Goal: Task Accomplishment & Management: Manage account settings

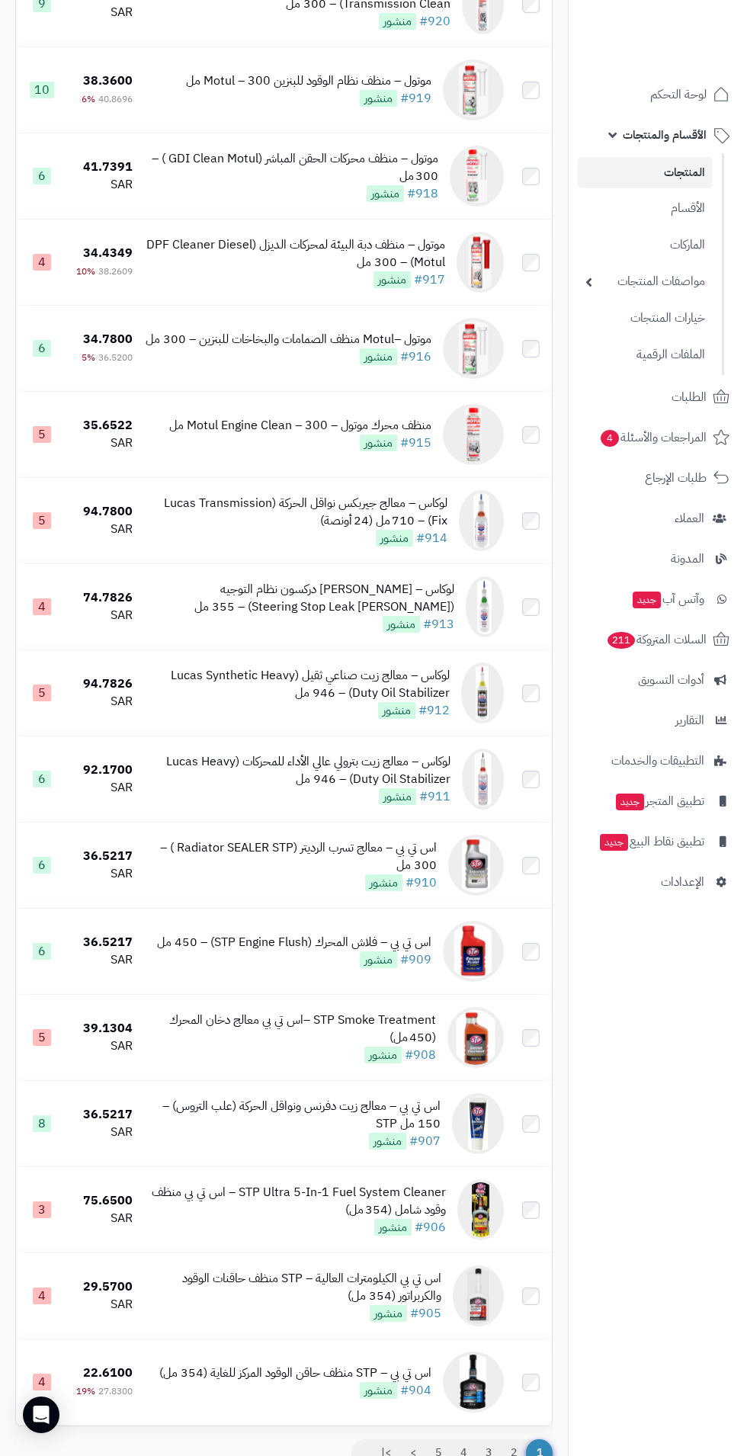
scroll to position [7529, 0]
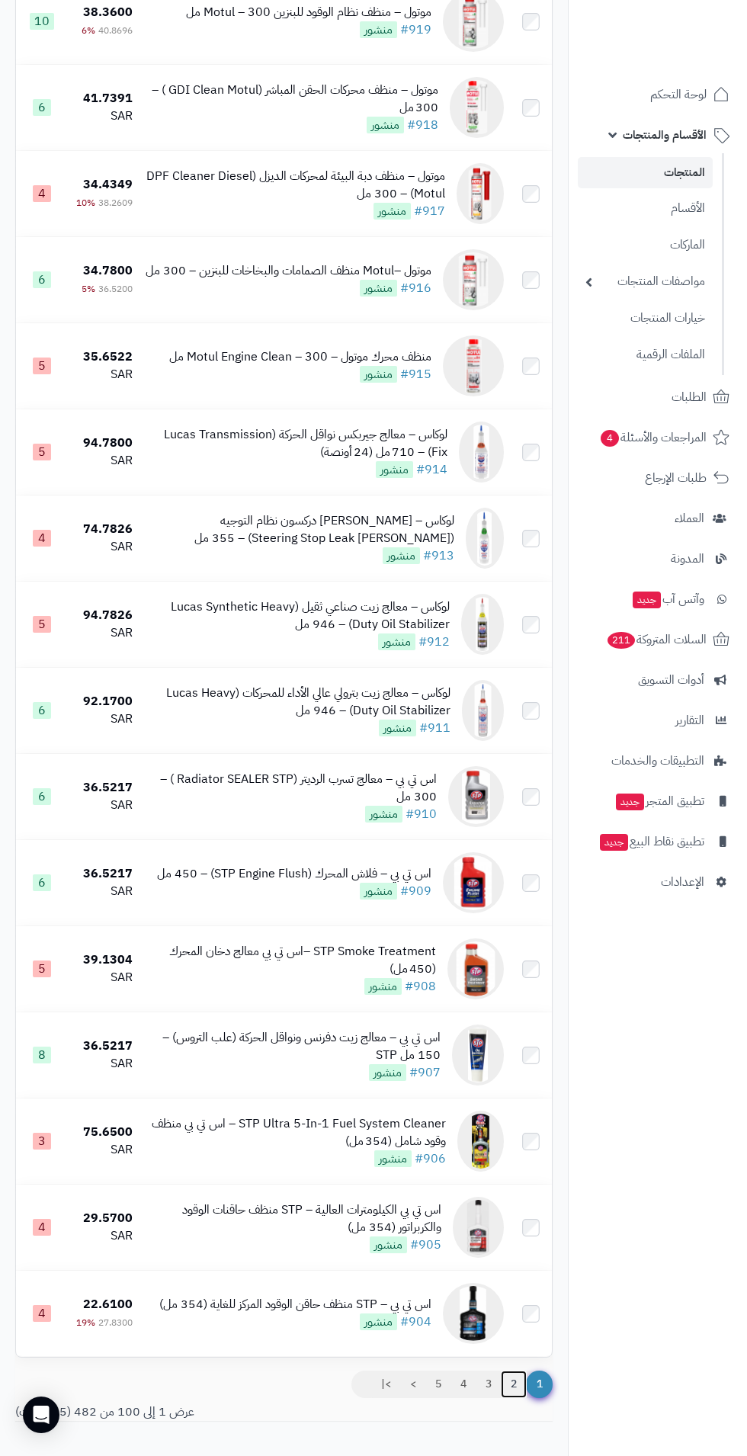
click at [513, 1398] on link "2" at bounding box center [514, 1384] width 26 height 27
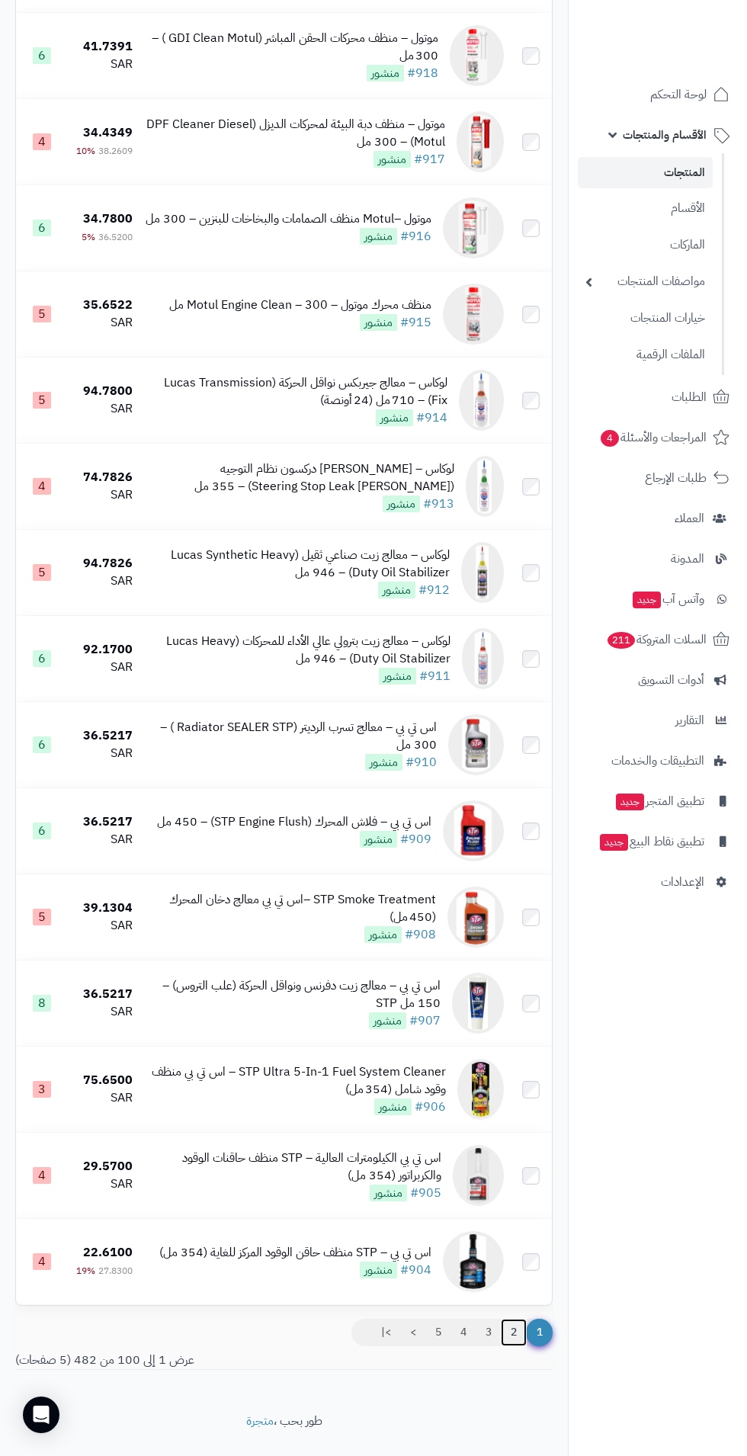
scroll to position [7628, 0]
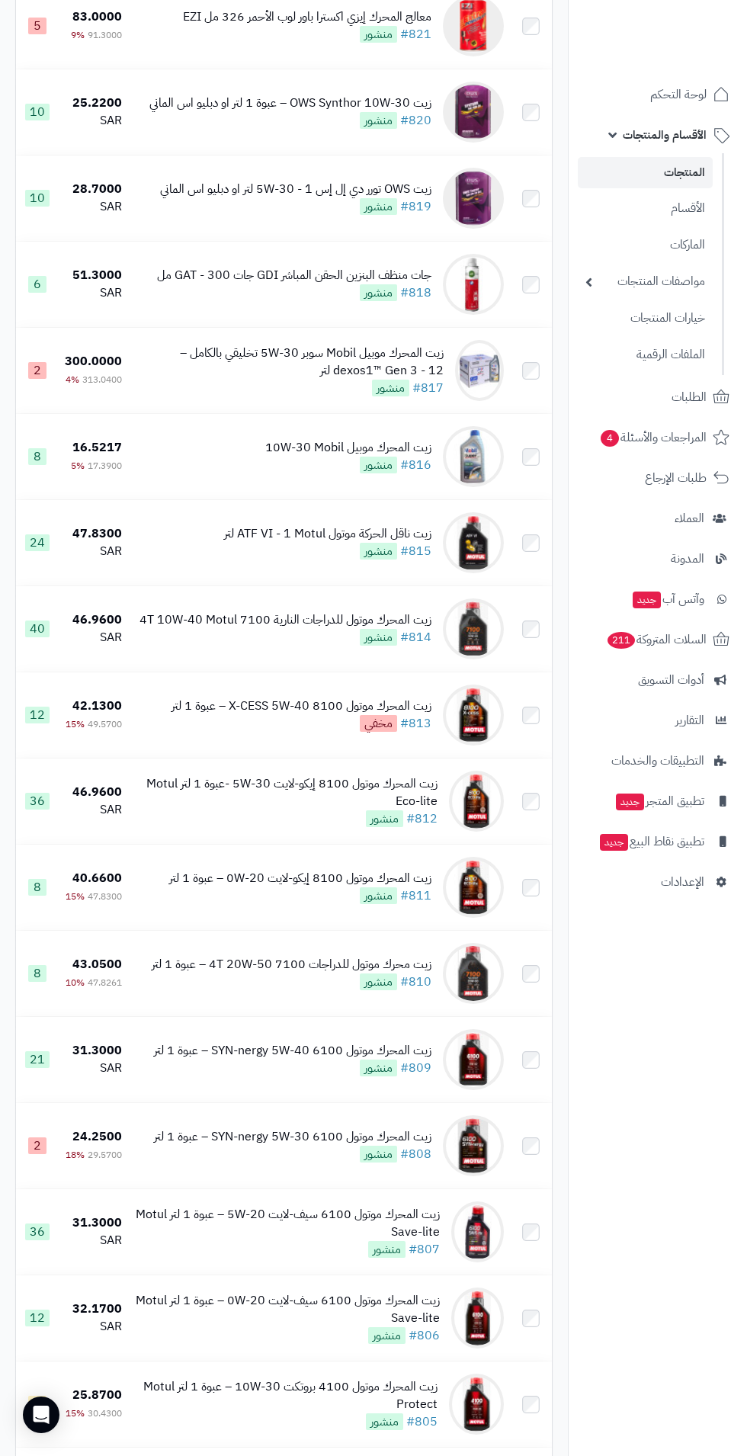
scroll to position [7265, 0]
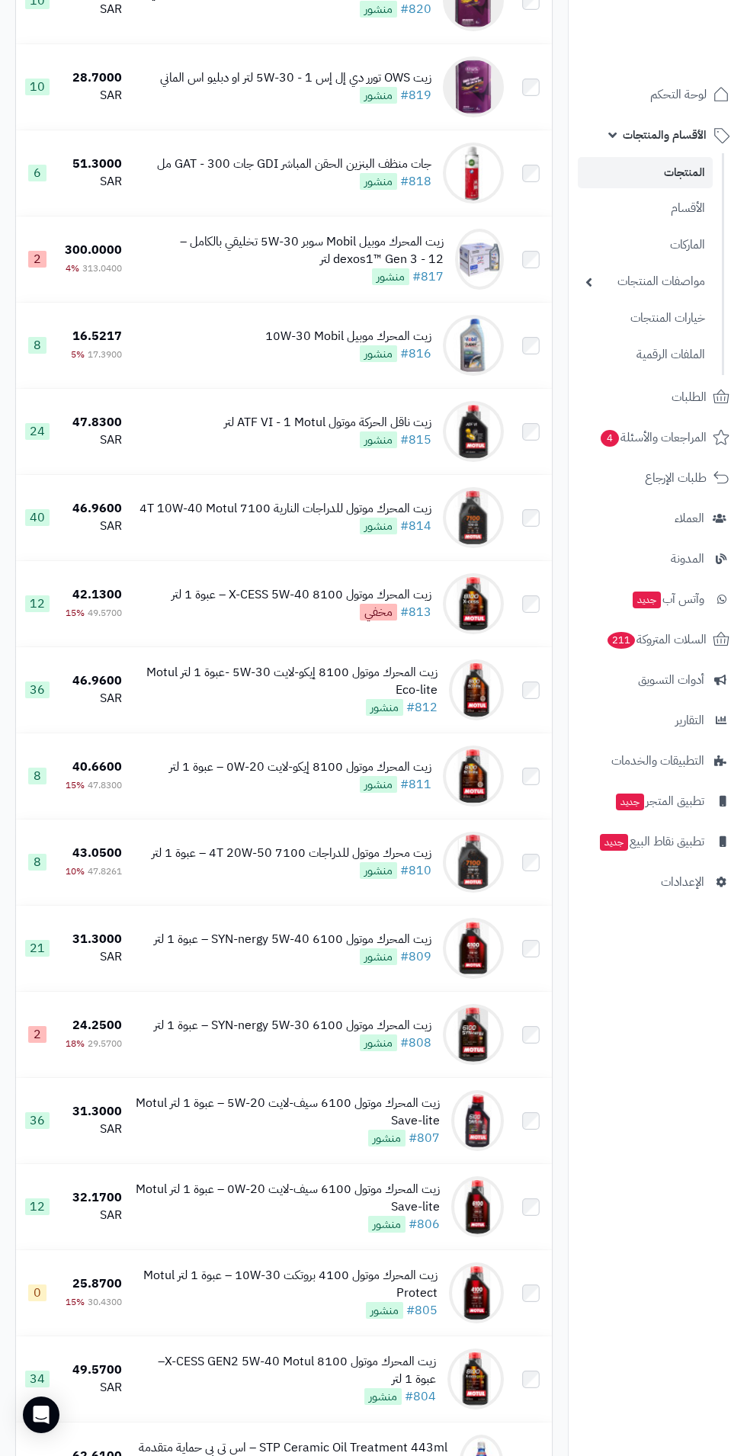
click at [746, 1029] on nav "لوحة التحكم الأقسام والمنتجات المنتجات الأقسام الماركات مواصفات المنتجات مواصفا…" at bounding box center [657, 747] width 179 height 1456
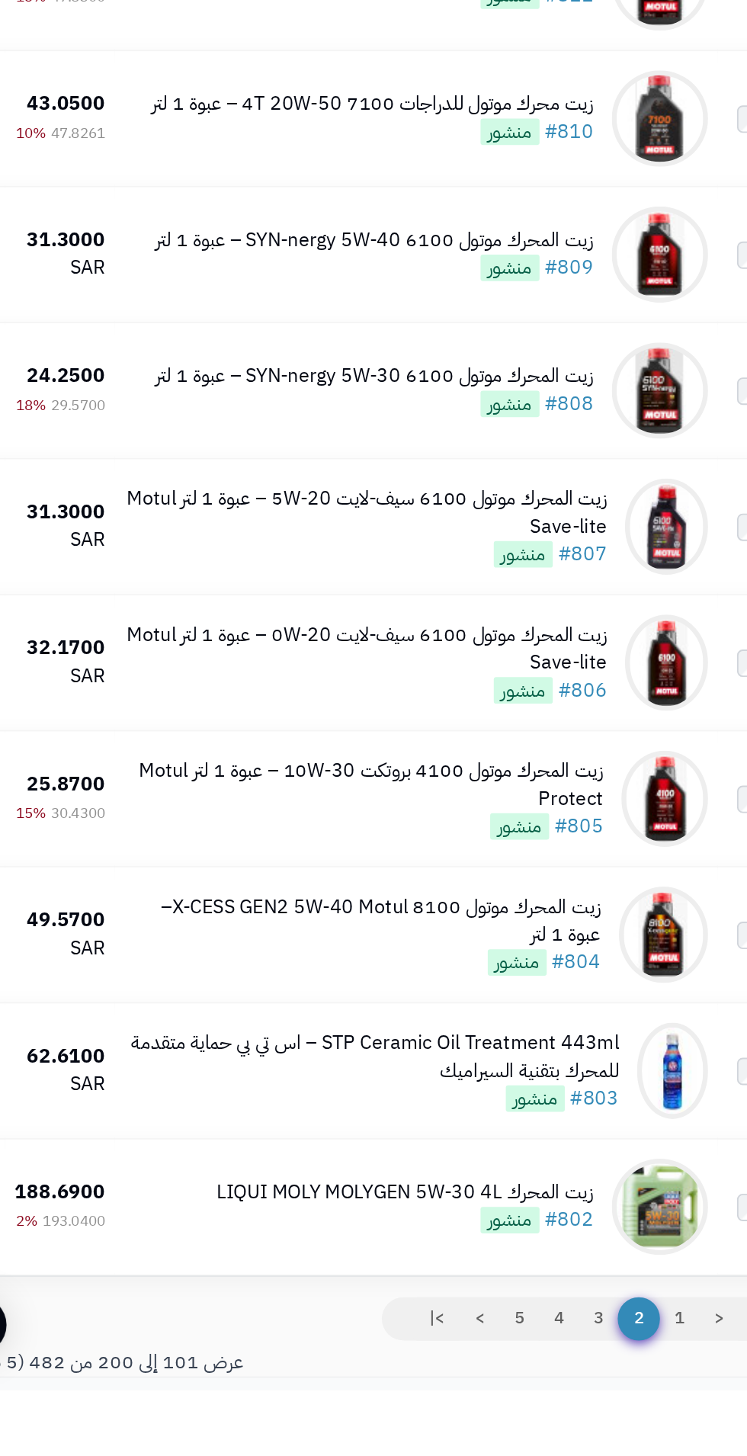
scroll to position [7512, 0]
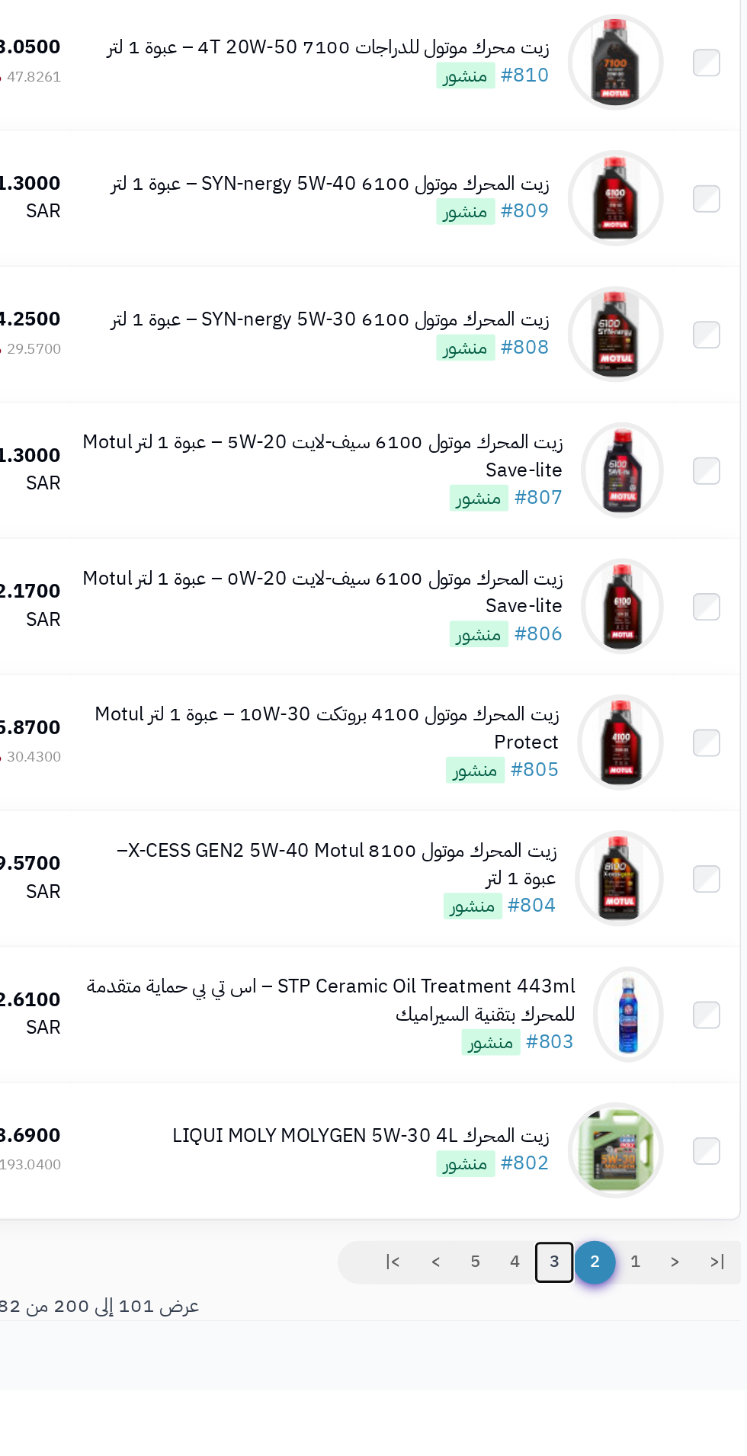
click at [433, 1389] on link "3" at bounding box center [435, 1375] width 26 height 27
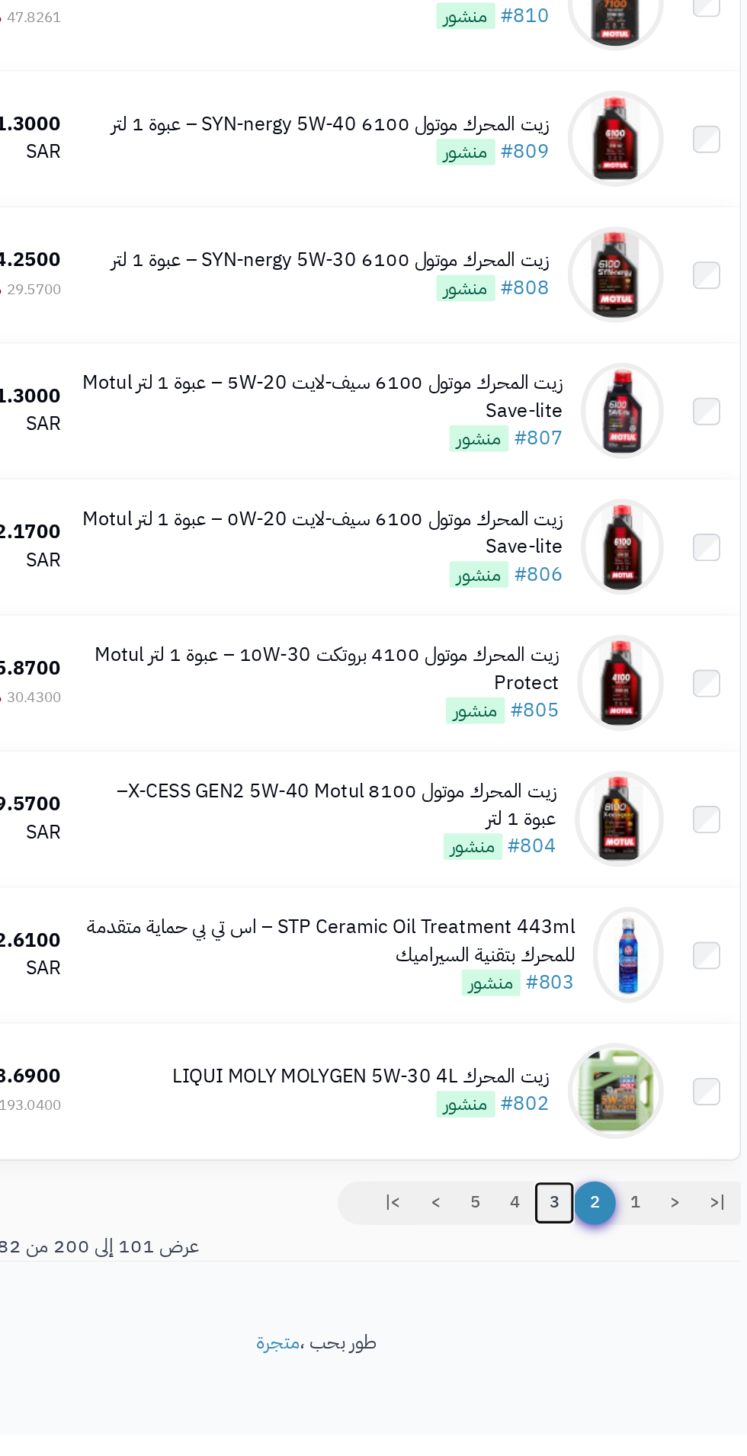
scroll to position [7619, 0]
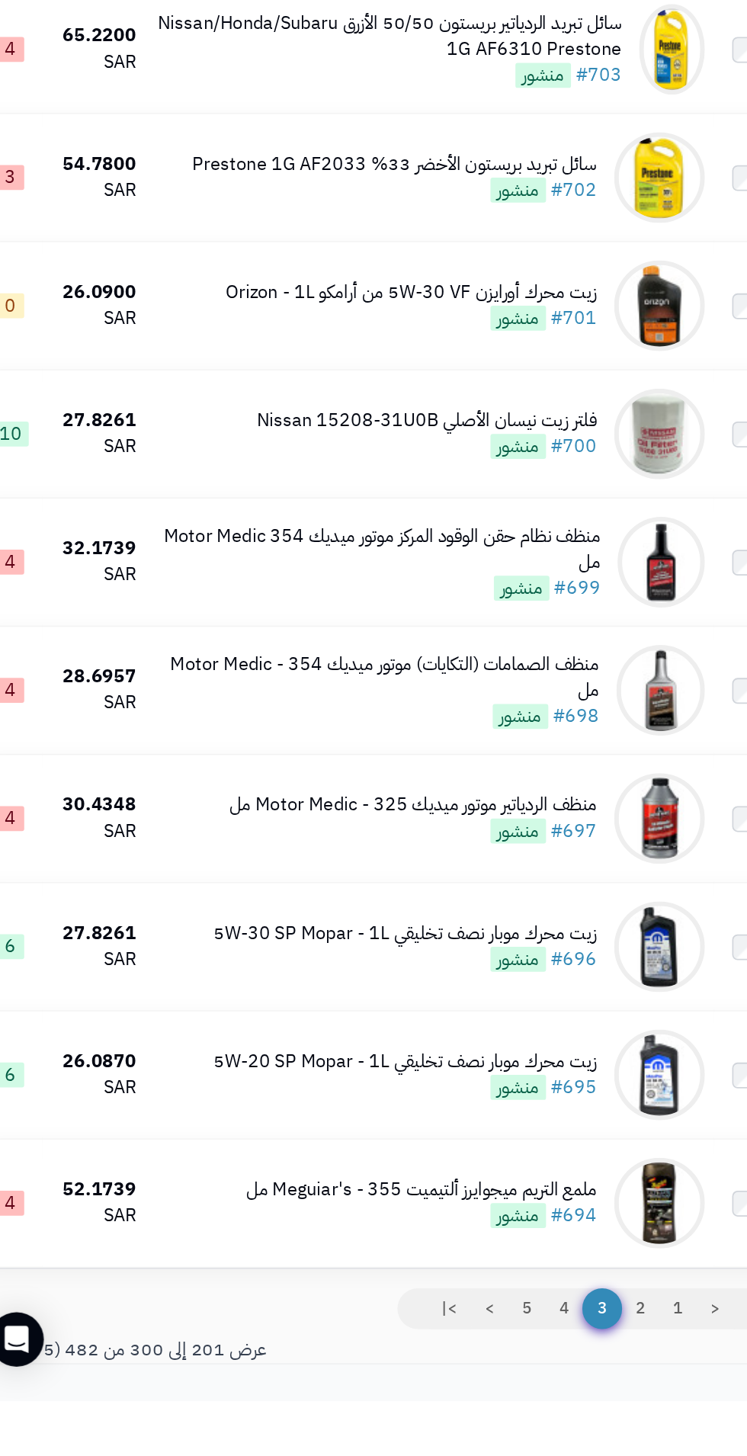
scroll to position [7512, 0]
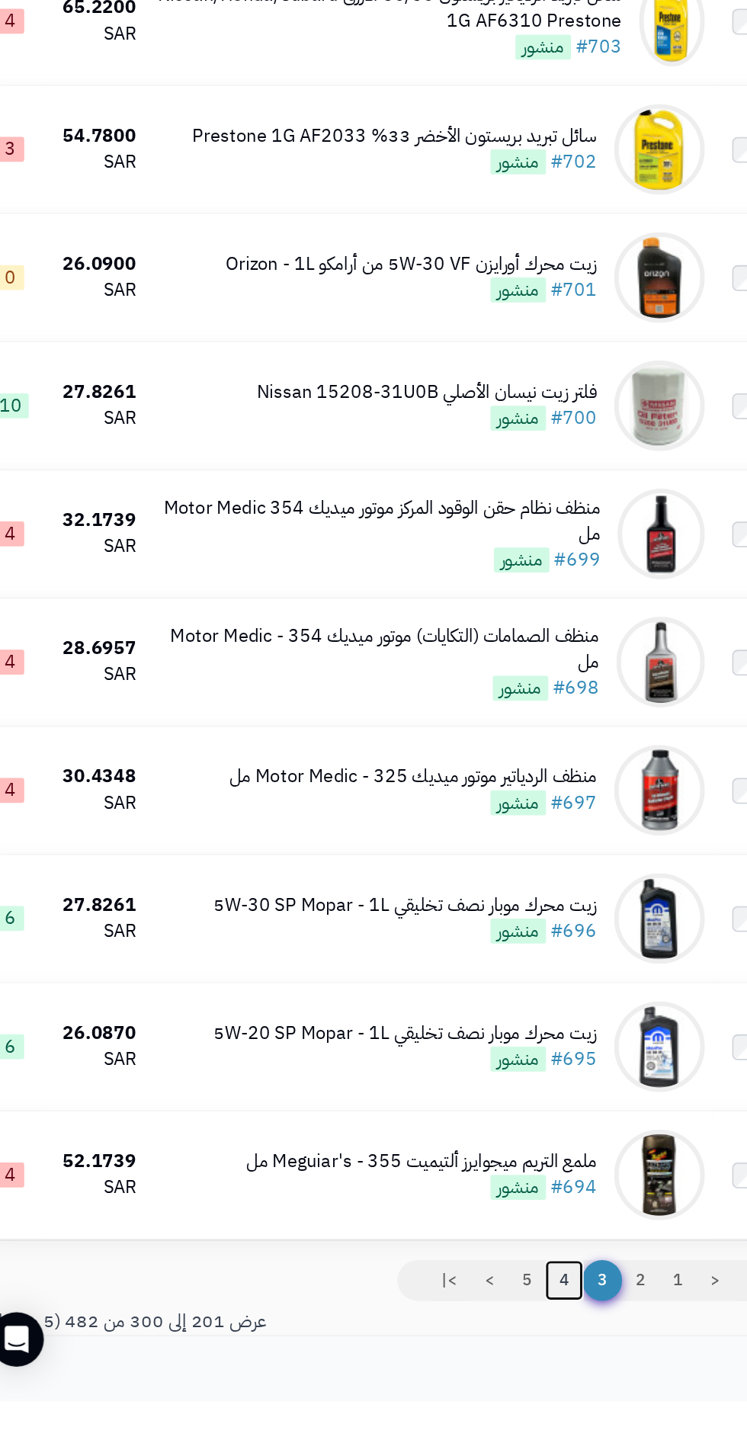
click at [407, 1389] on link "4" at bounding box center [409, 1375] width 26 height 27
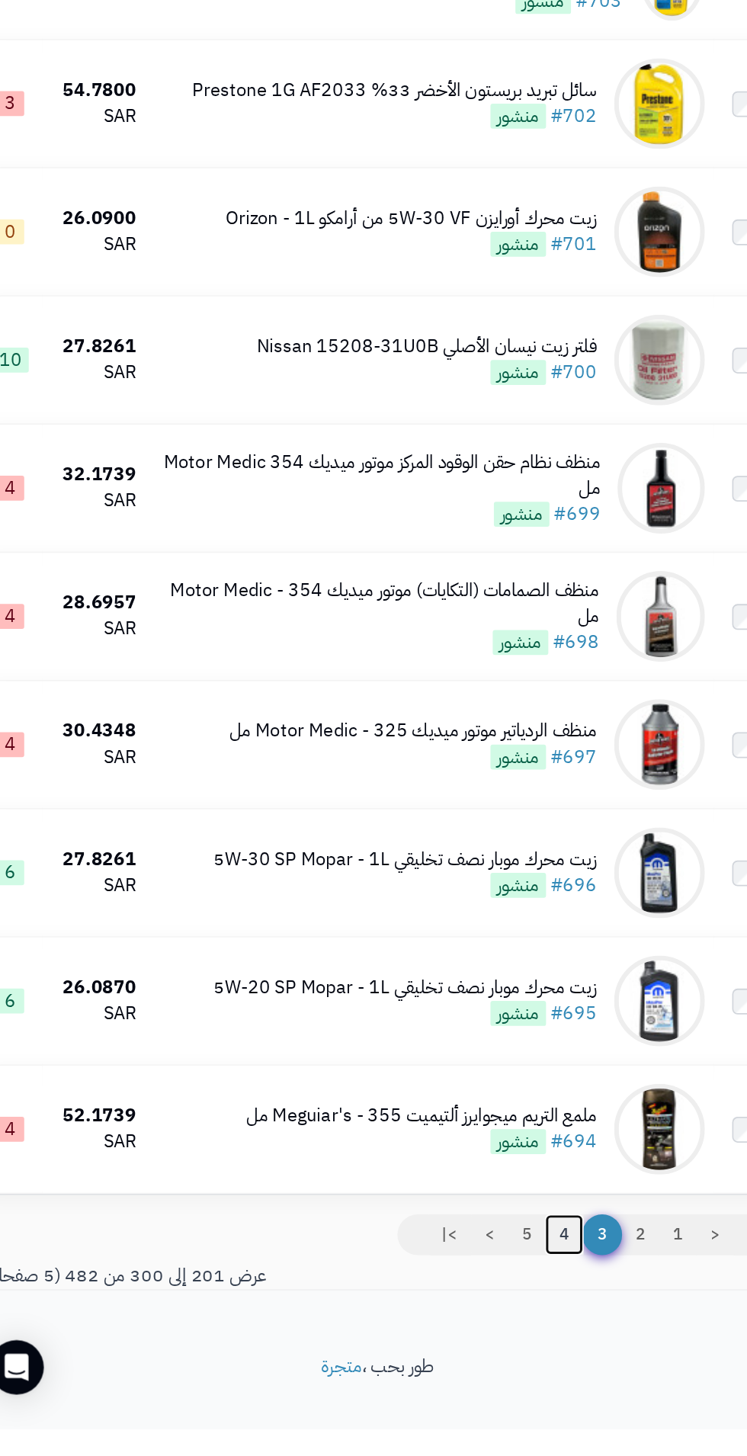
scroll to position [7618, 0]
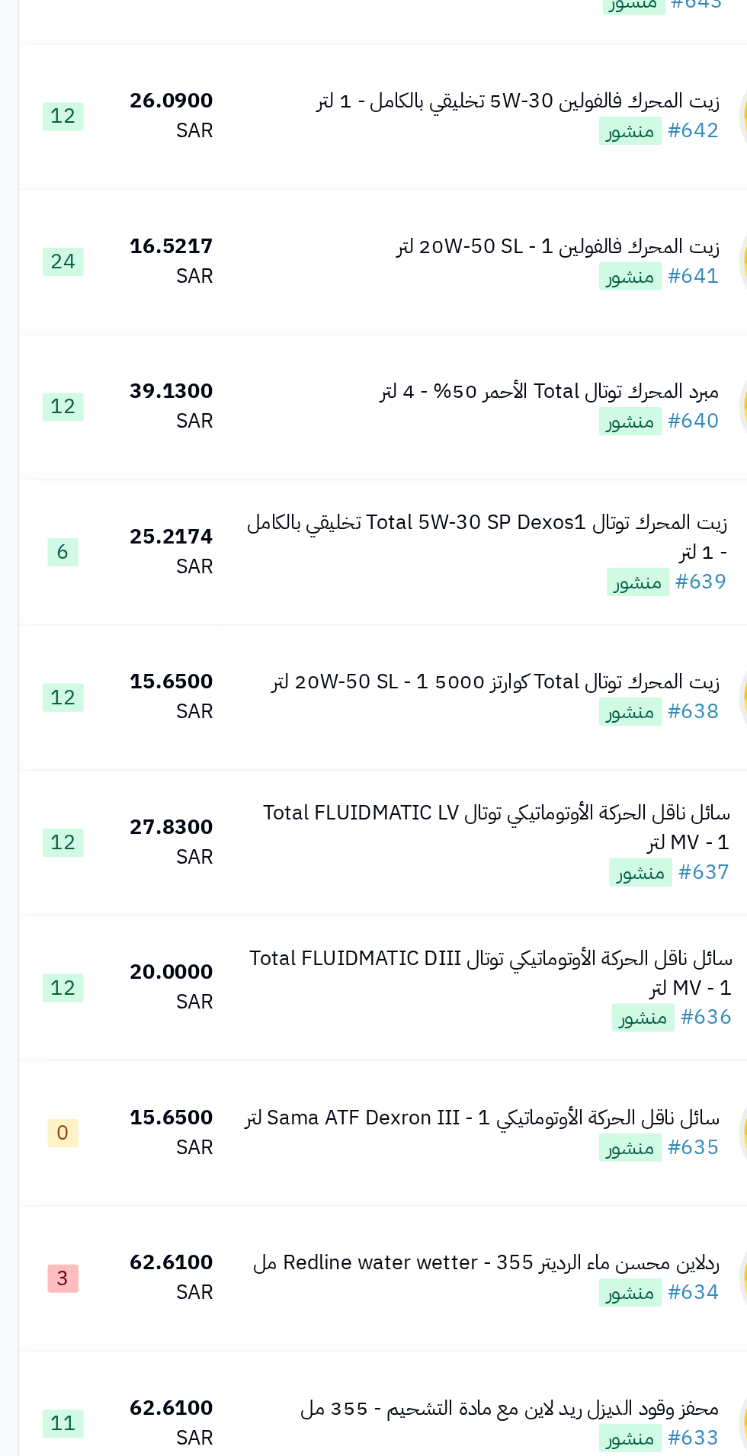
scroll to position [4191, 0]
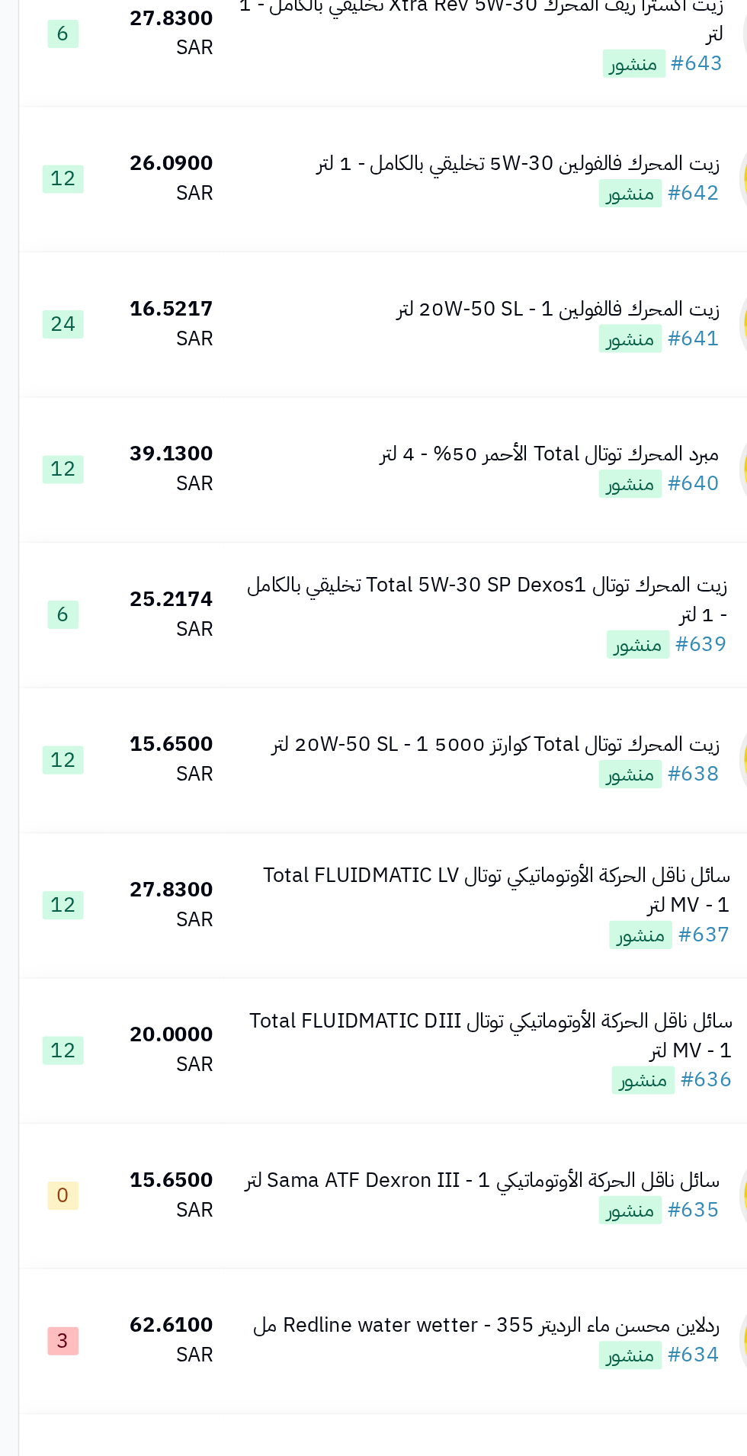
click at [199, 757] on div "زيت المحرك توتال Total 5W-30 SP Dexos1 تخليقي بالكامل - 1 لتر" at bounding box center [289, 740] width 293 height 35
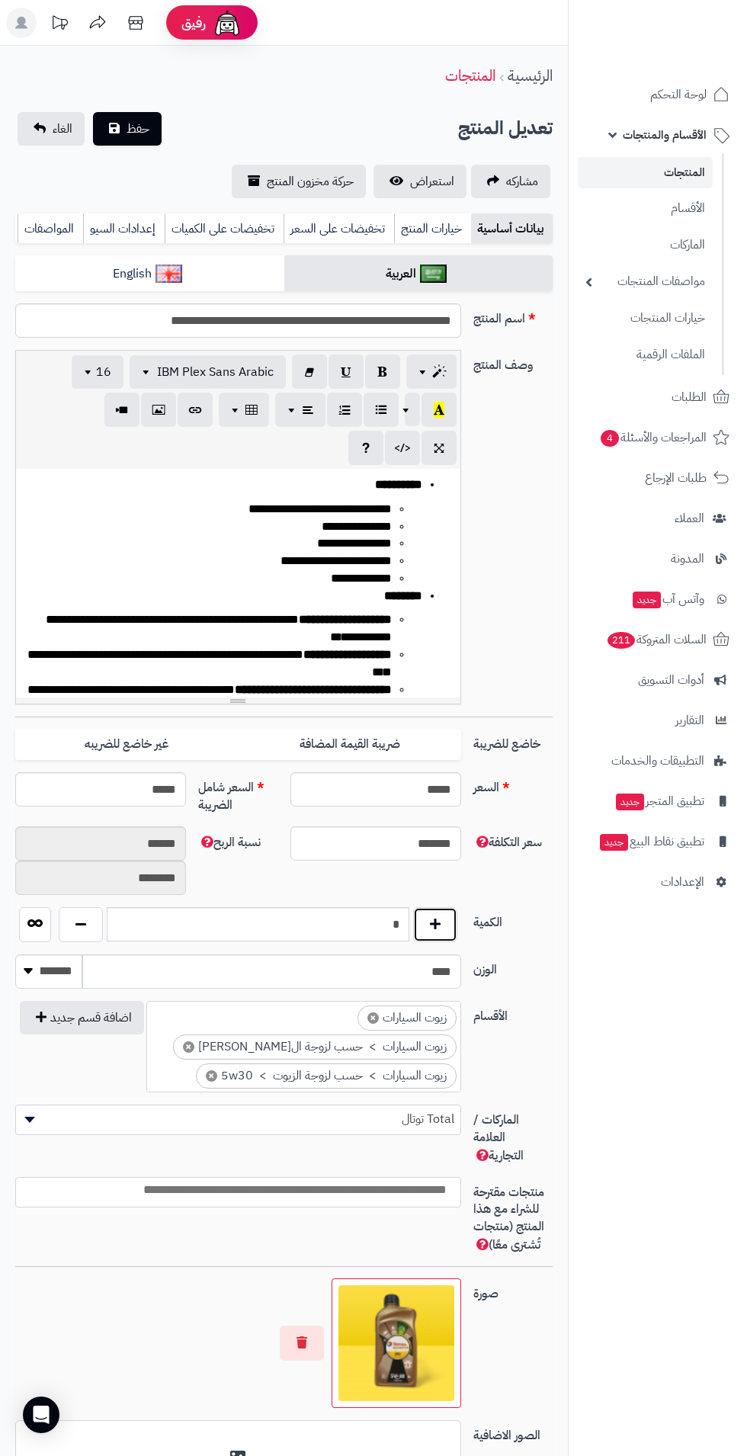
click at [441, 931] on button "button" at bounding box center [435, 924] width 44 height 35
click at [439, 928] on button "button" at bounding box center [435, 924] width 44 height 35
click at [437, 913] on button "button" at bounding box center [435, 924] width 44 height 35
click at [449, 929] on button "button" at bounding box center [435, 924] width 44 height 35
click at [438, 909] on button "button" at bounding box center [435, 924] width 44 height 35
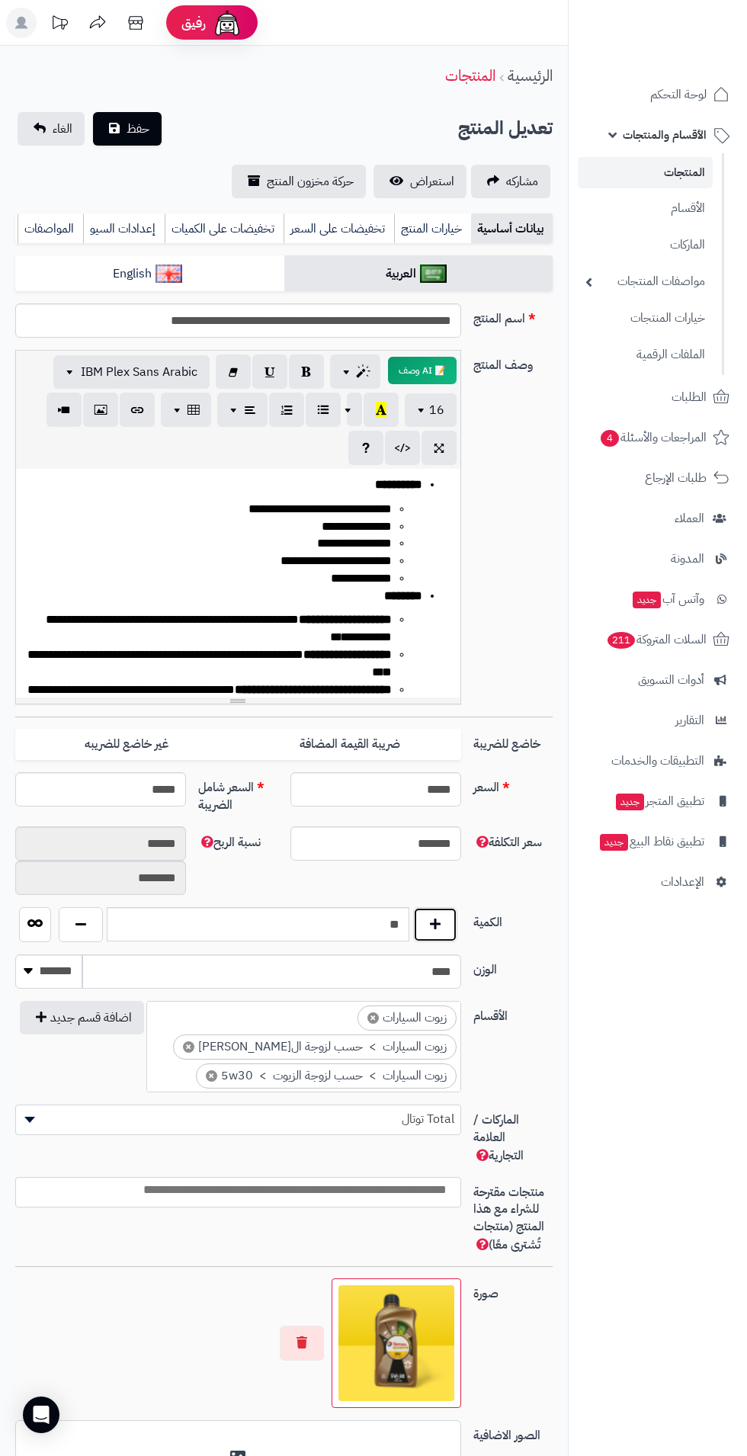
click at [435, 907] on button "button" at bounding box center [435, 924] width 44 height 35
type input "**"
click at [135, 128] on span "حفظ" at bounding box center [138, 129] width 23 height 18
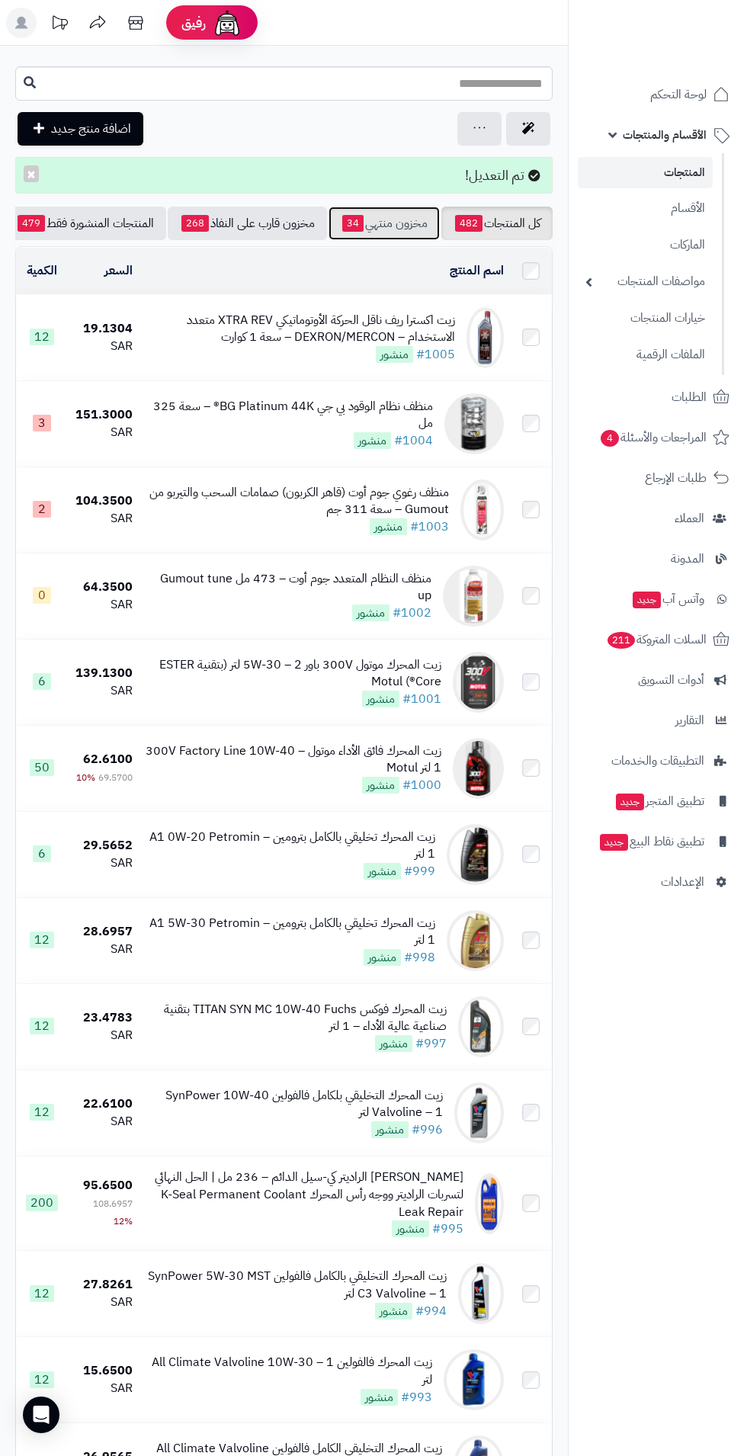
click at [348, 223] on span "34" at bounding box center [352, 223] width 21 height 17
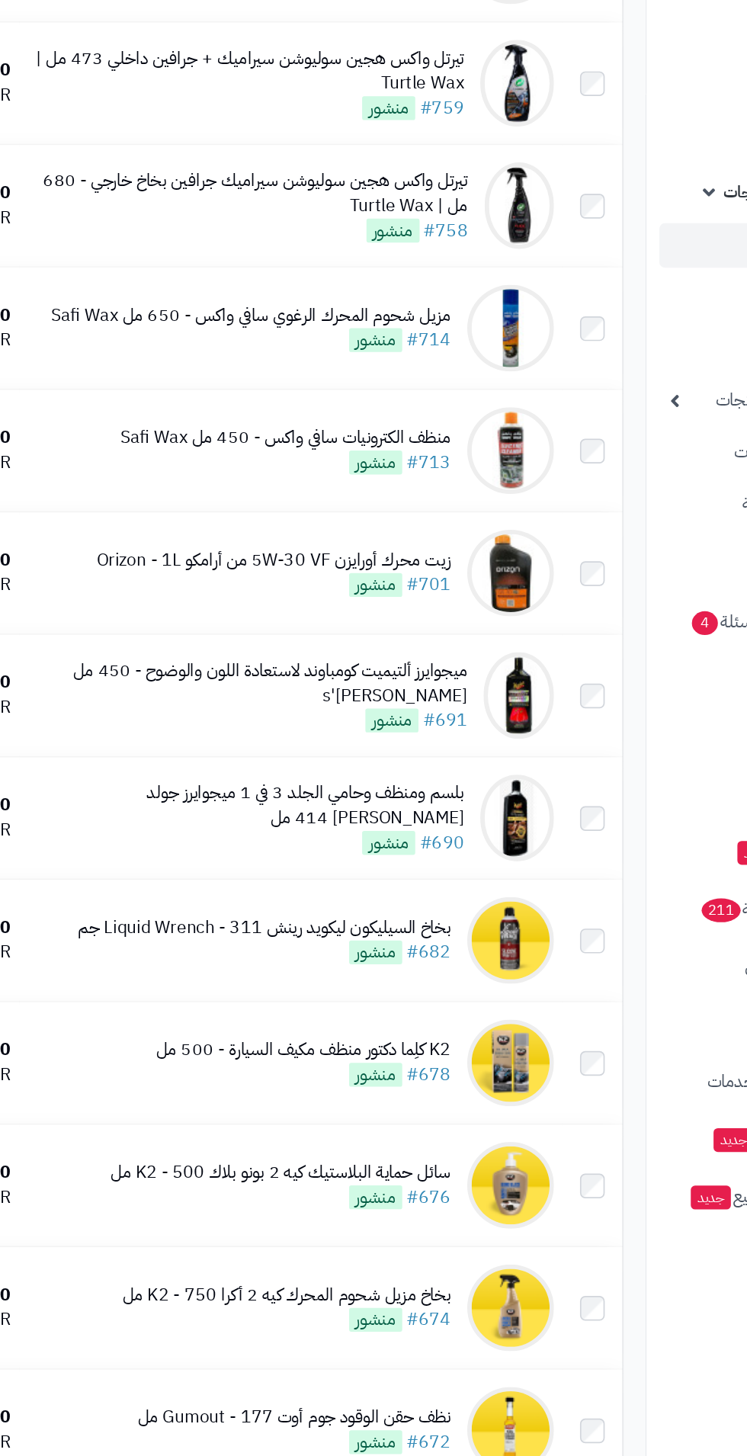
scroll to position [1263, 0]
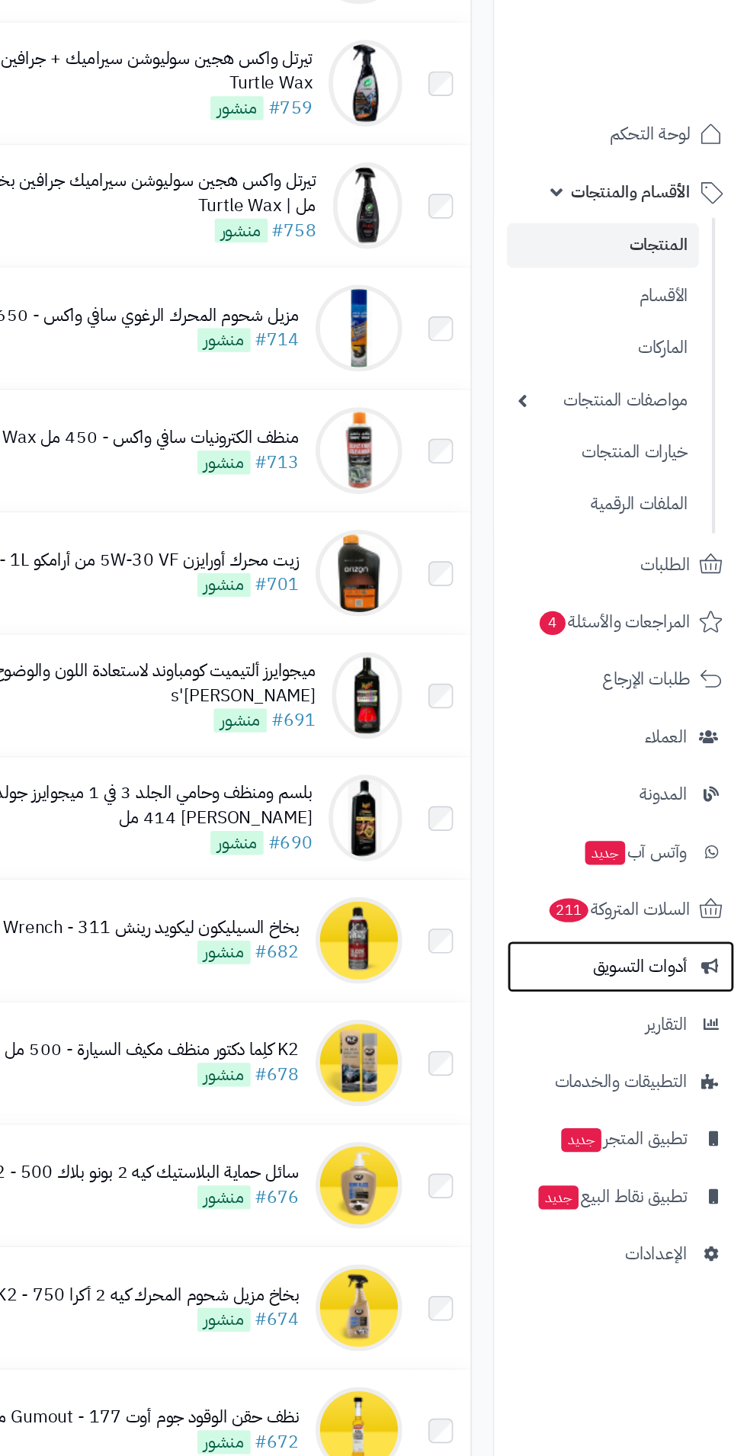
click at [659, 677] on span "أدوات التسويق" at bounding box center [671, 679] width 66 height 21
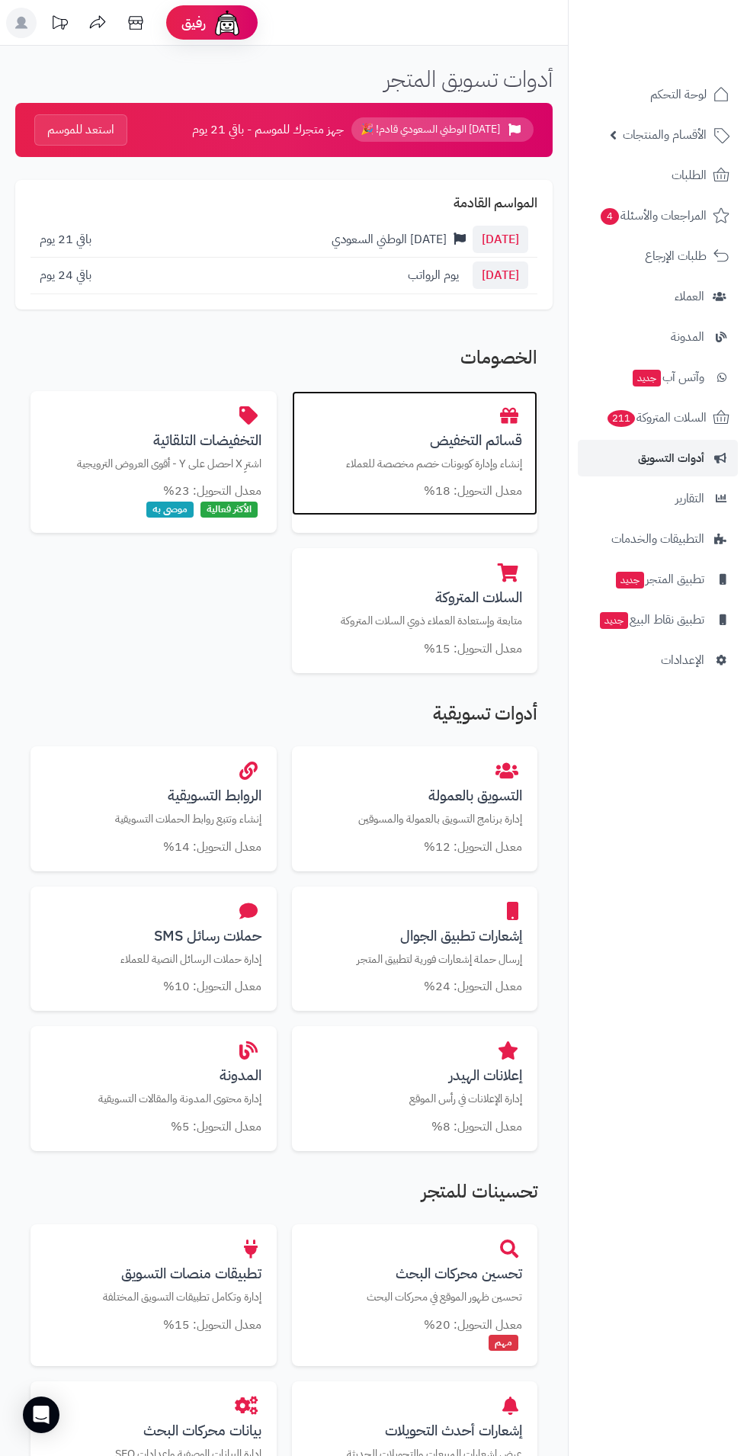
click at [389, 462] on p "إنشاء وإدارة كوبونات خصم مخصصة للعملاء" at bounding box center [415, 464] width 216 height 16
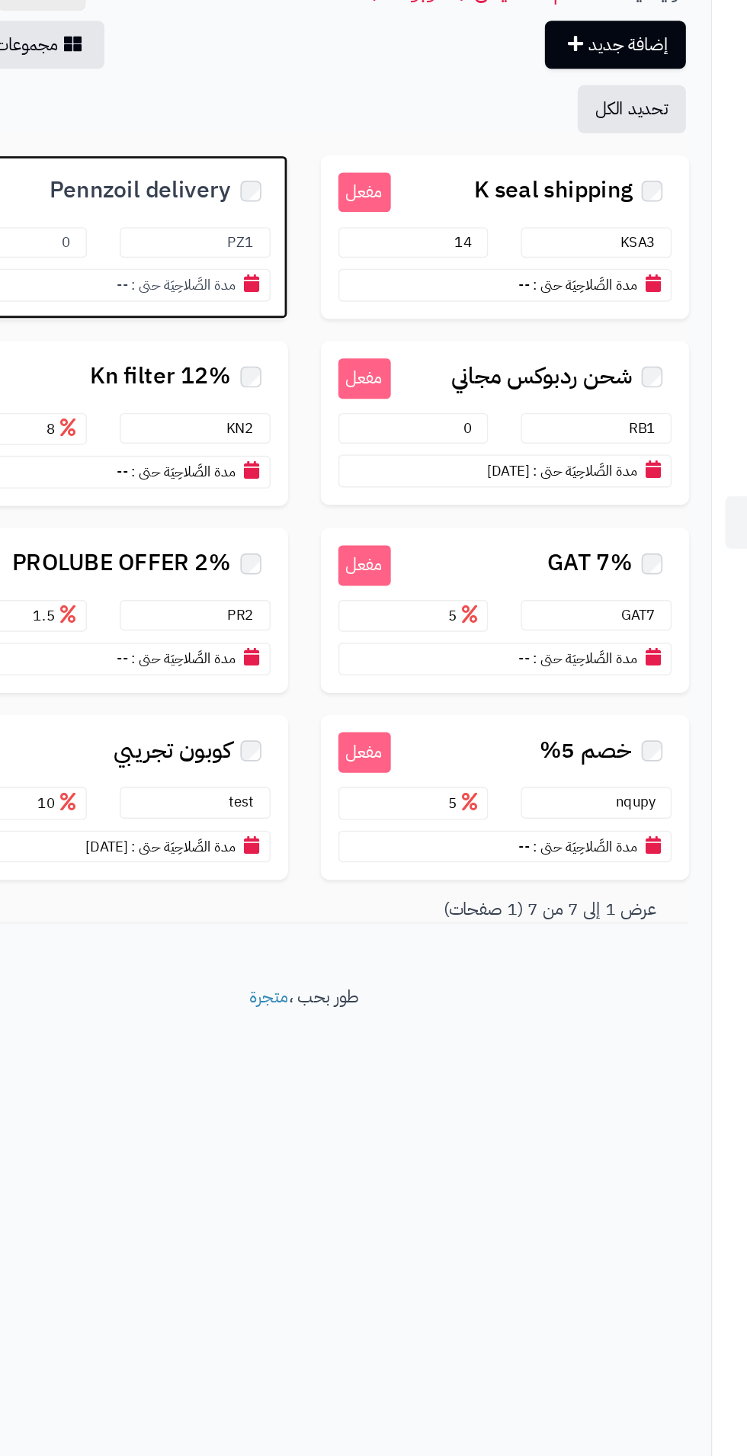
click at [157, 231] on span "Pennzoil delivery" at bounding box center [170, 227] width 127 height 18
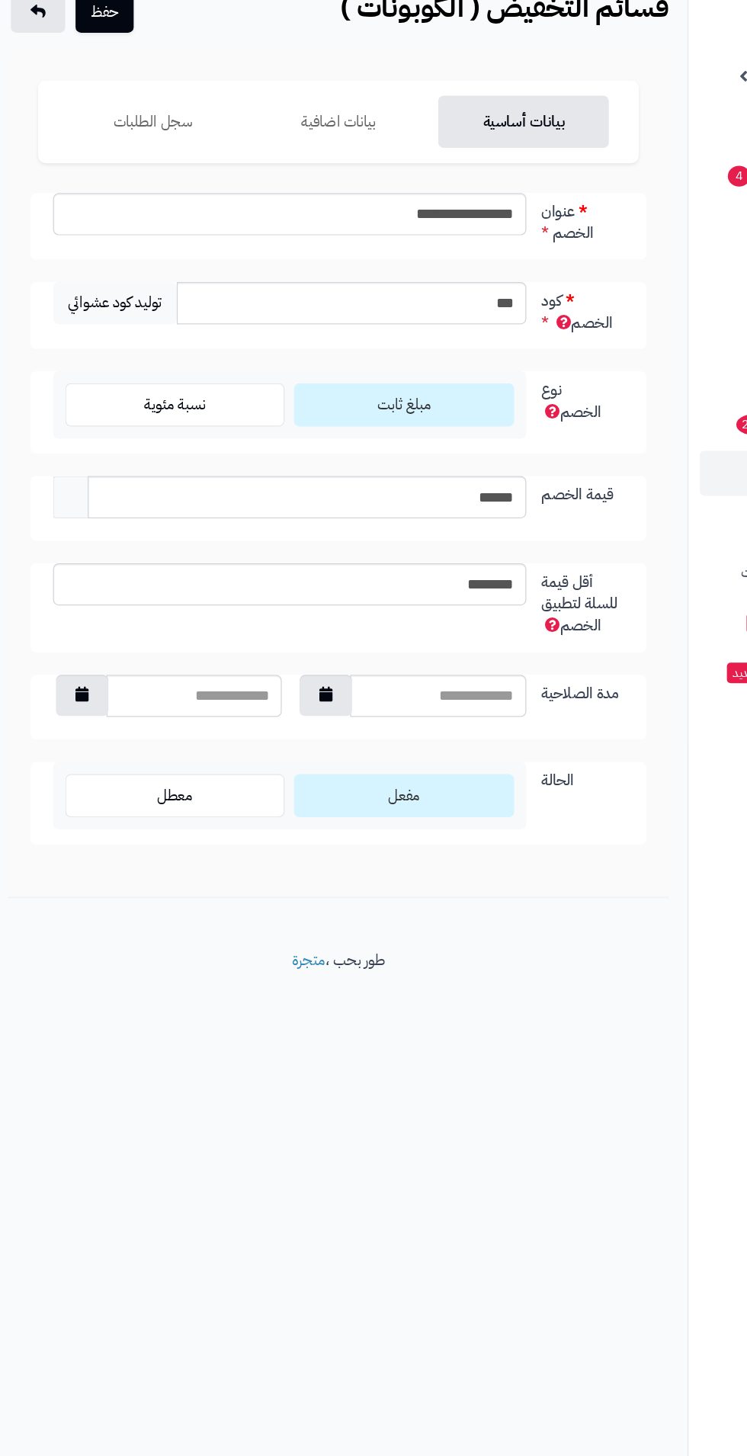
click at [334, 1240] on div "**********" at bounding box center [373, 728] width 747 height 1456
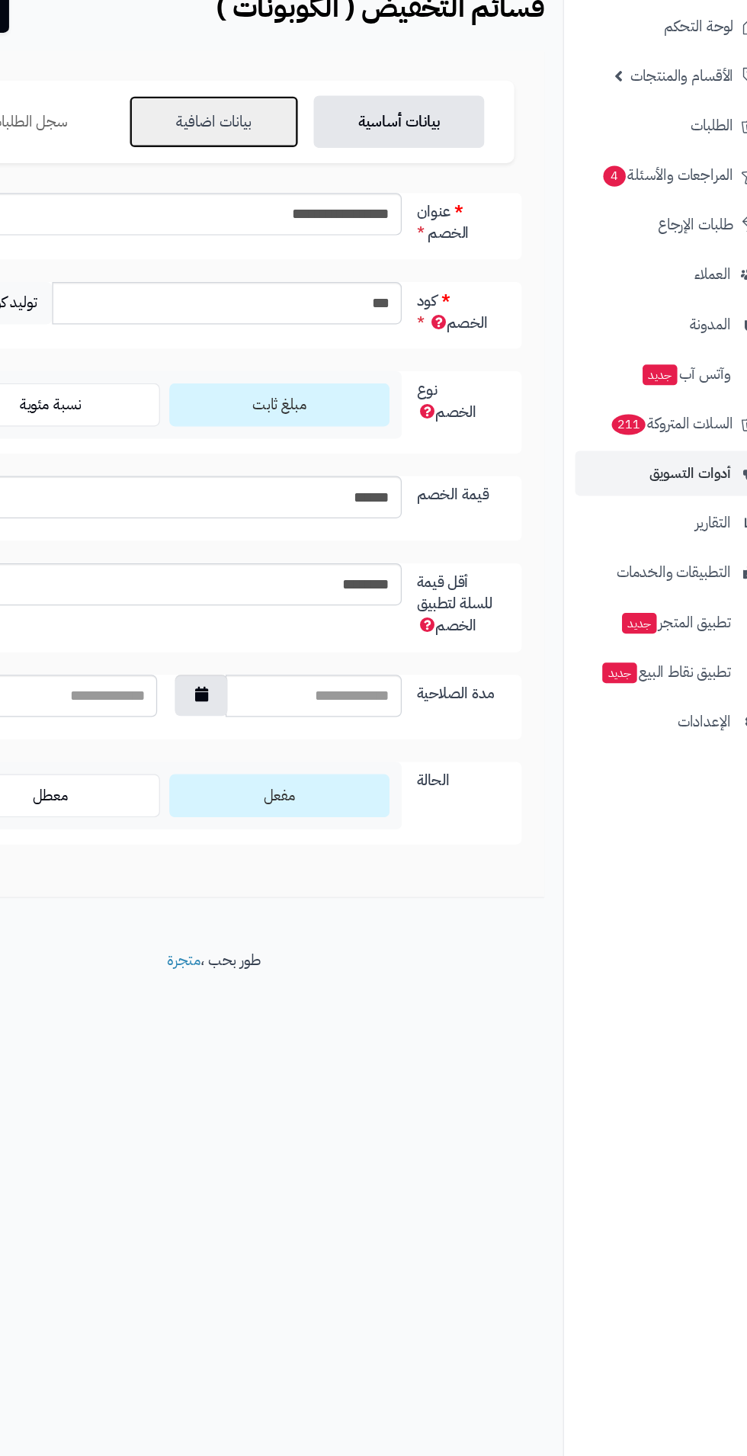
click at [268, 168] on link "بيانات اضافية" at bounding box center [284, 172] width 139 height 43
